Goal: Entertainment & Leisure: Consume media (video, audio)

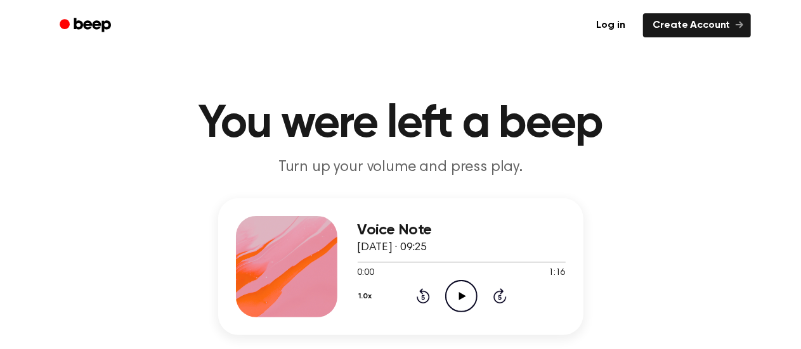
click at [458, 283] on icon "Play Audio" at bounding box center [461, 296] width 32 height 32
click at [501, 288] on icon at bounding box center [499, 295] width 13 height 15
click at [502, 295] on icon "Skip 5 seconds" at bounding box center [500, 296] width 14 height 16
click at [503, 295] on icon "Skip 5 seconds" at bounding box center [500, 296] width 14 height 16
click at [505, 294] on icon "Skip 5 seconds" at bounding box center [500, 296] width 14 height 16
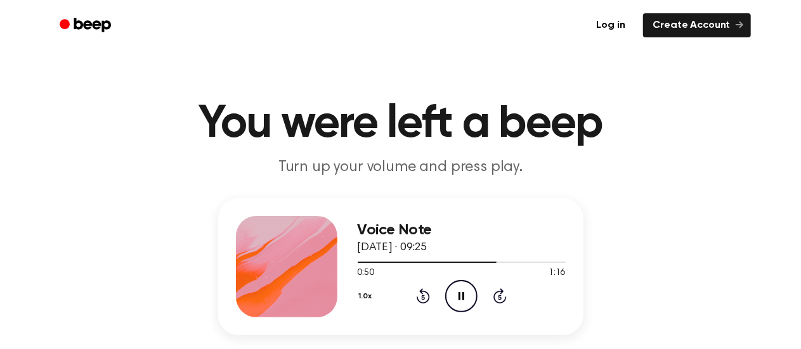
click at [505, 294] on icon "Skip 5 seconds" at bounding box center [500, 296] width 14 height 16
click at [507, 294] on div "1.0x Rewind 5 seconds Pause Audio Skip 5 seconds" at bounding box center [462, 296] width 208 height 32
click at [469, 304] on icon "Play Audio" at bounding box center [461, 296] width 32 height 32
click at [495, 291] on icon "Skip 5 seconds" at bounding box center [500, 296] width 14 height 16
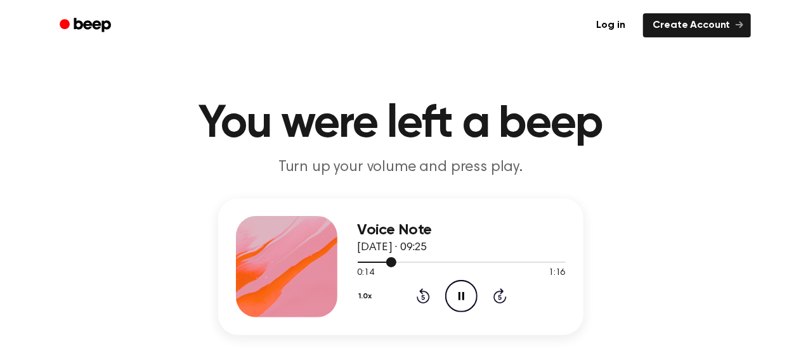
click at [408, 262] on div at bounding box center [462, 262] width 208 height 1
click at [415, 263] on div at bounding box center [462, 262] width 208 height 10
click at [429, 264] on div at bounding box center [462, 262] width 208 height 10
click at [450, 286] on icon "Pause Audio" at bounding box center [461, 296] width 32 height 32
click at [459, 299] on icon at bounding box center [462, 296] width 7 height 8
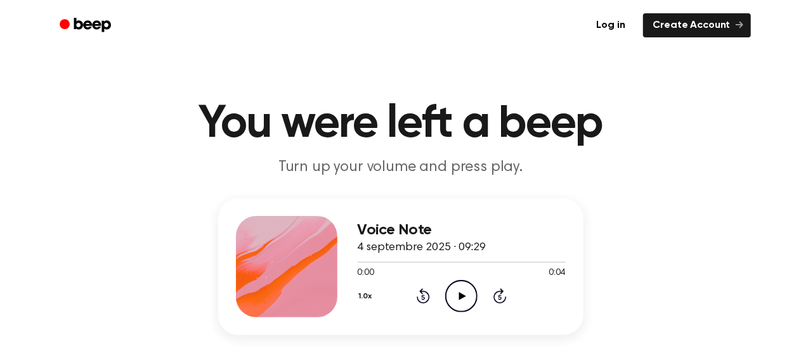
click at [456, 294] on icon "Play Audio" at bounding box center [461, 296] width 32 height 32
